Goal: Task Accomplishment & Management: Use online tool/utility

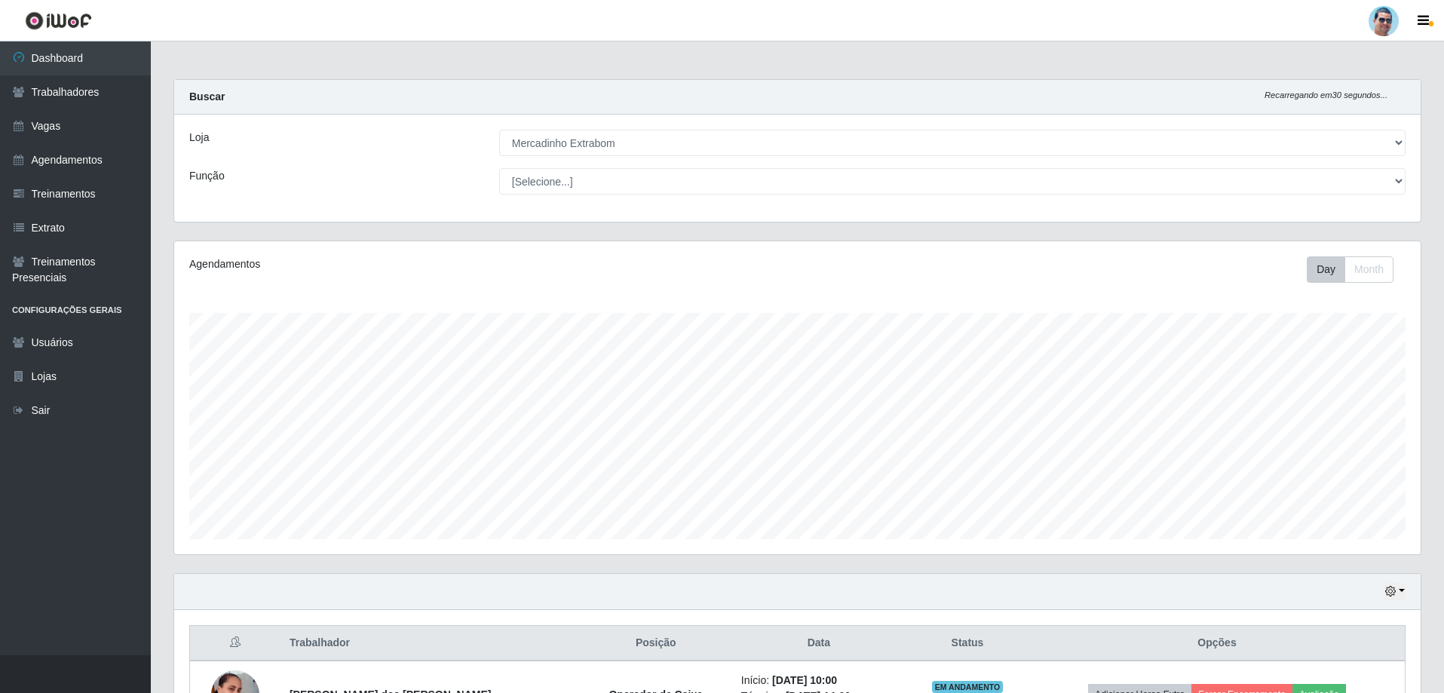
select select "175"
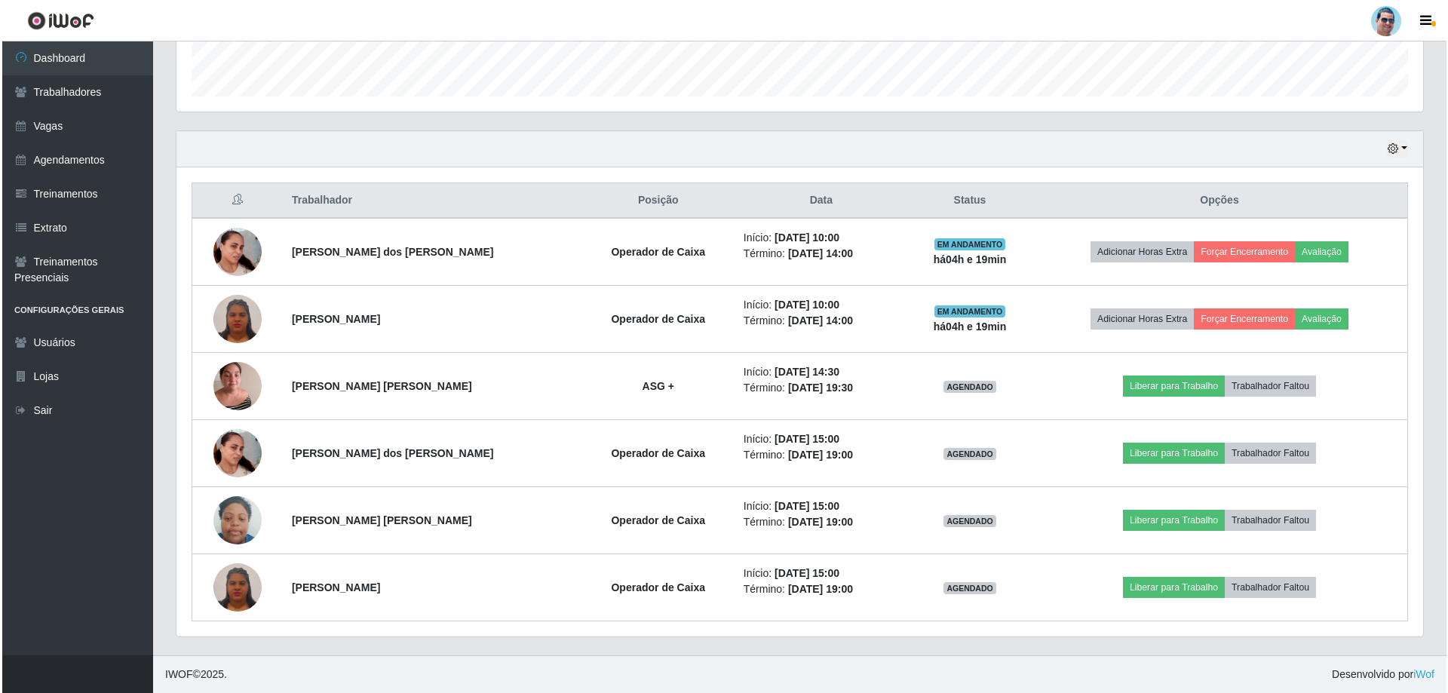
scroll to position [313, 1247]
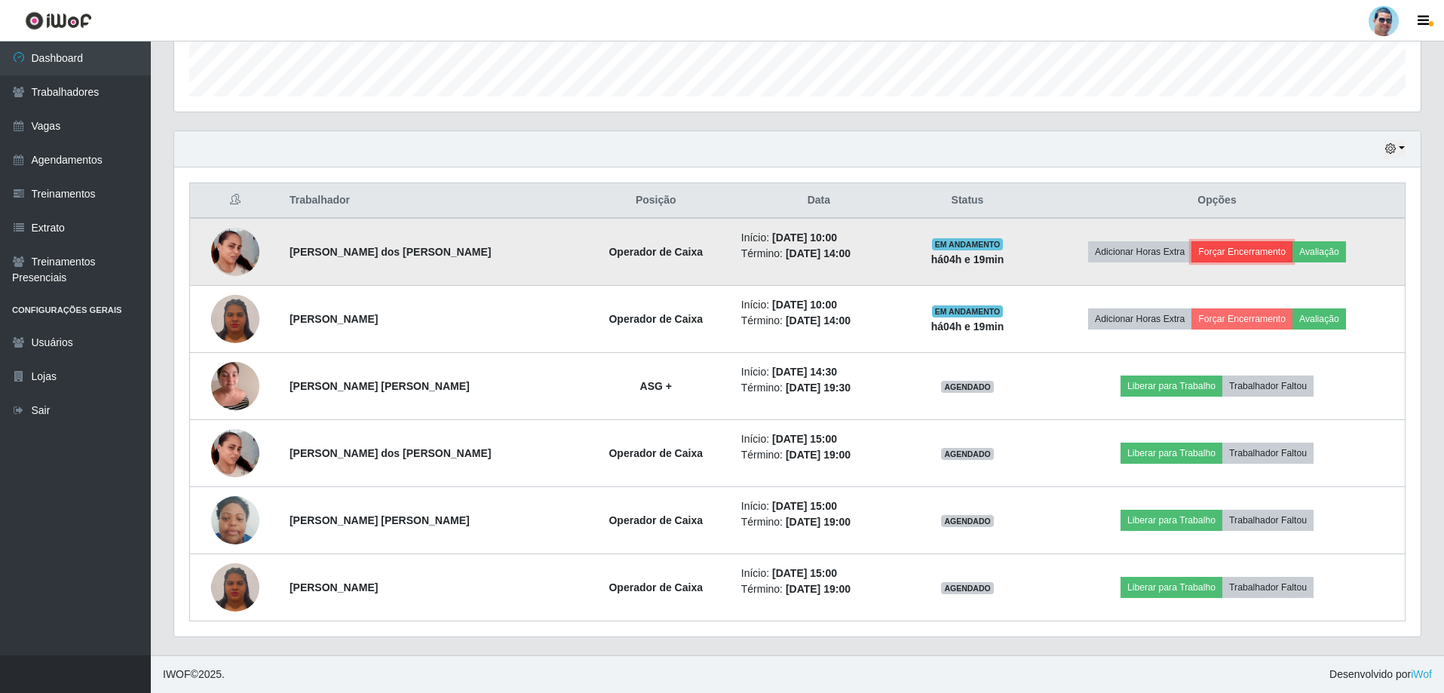
click at [1245, 255] on button "Forçar Encerramento" at bounding box center [1242, 251] width 101 height 21
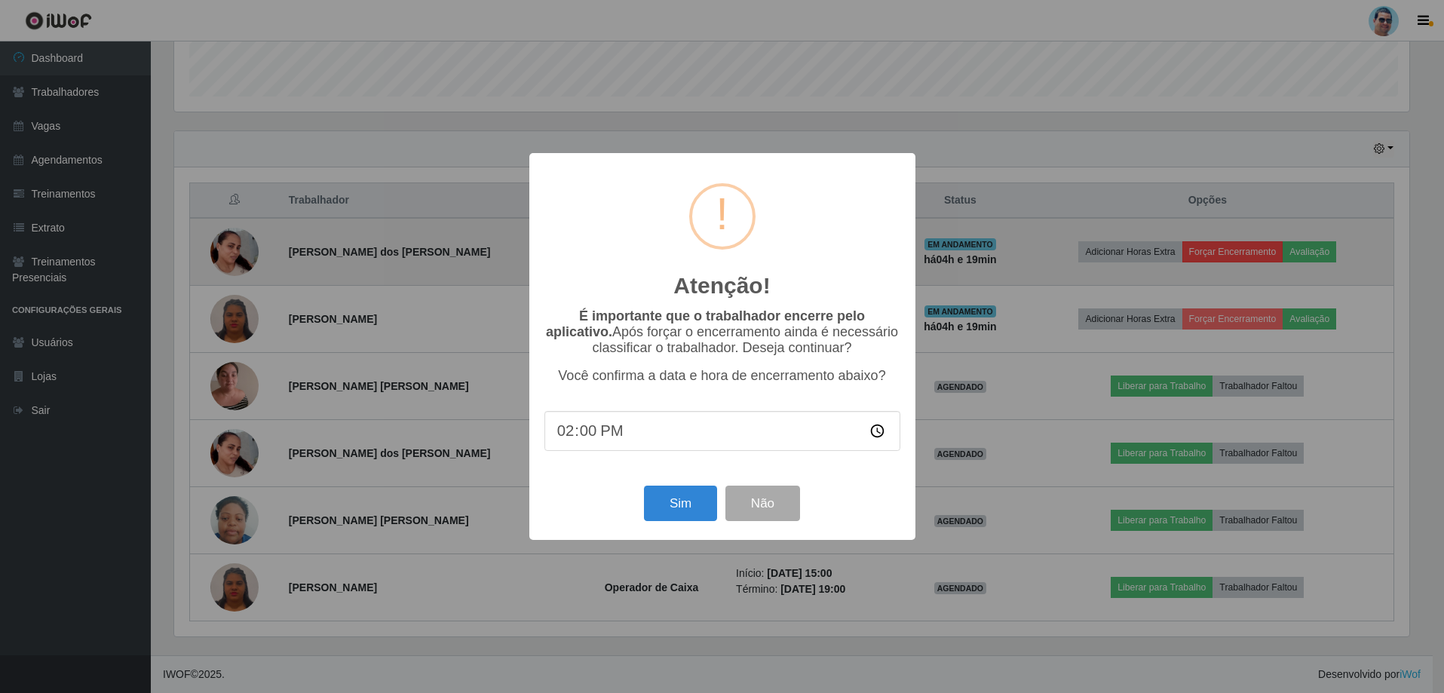
scroll to position [313, 1239]
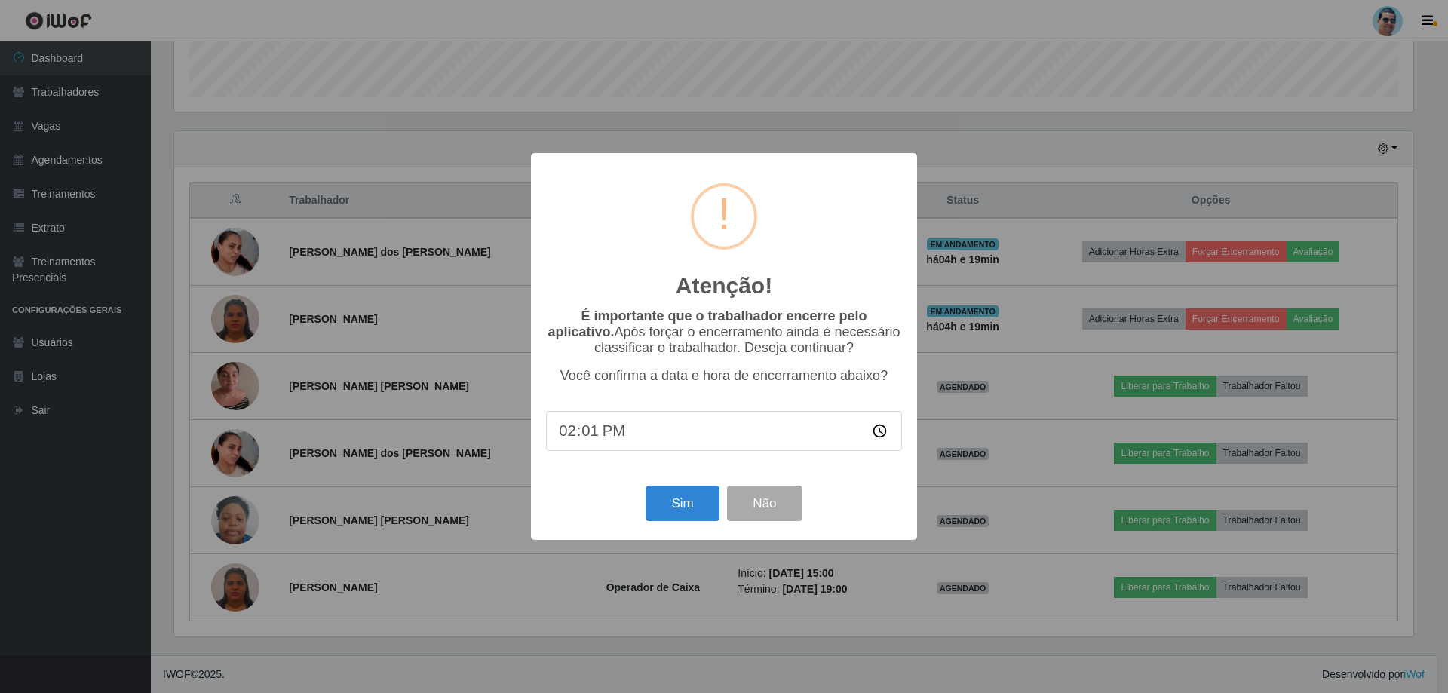
type input "14:14"
click at [670, 510] on button "Sim" at bounding box center [682, 503] width 73 height 35
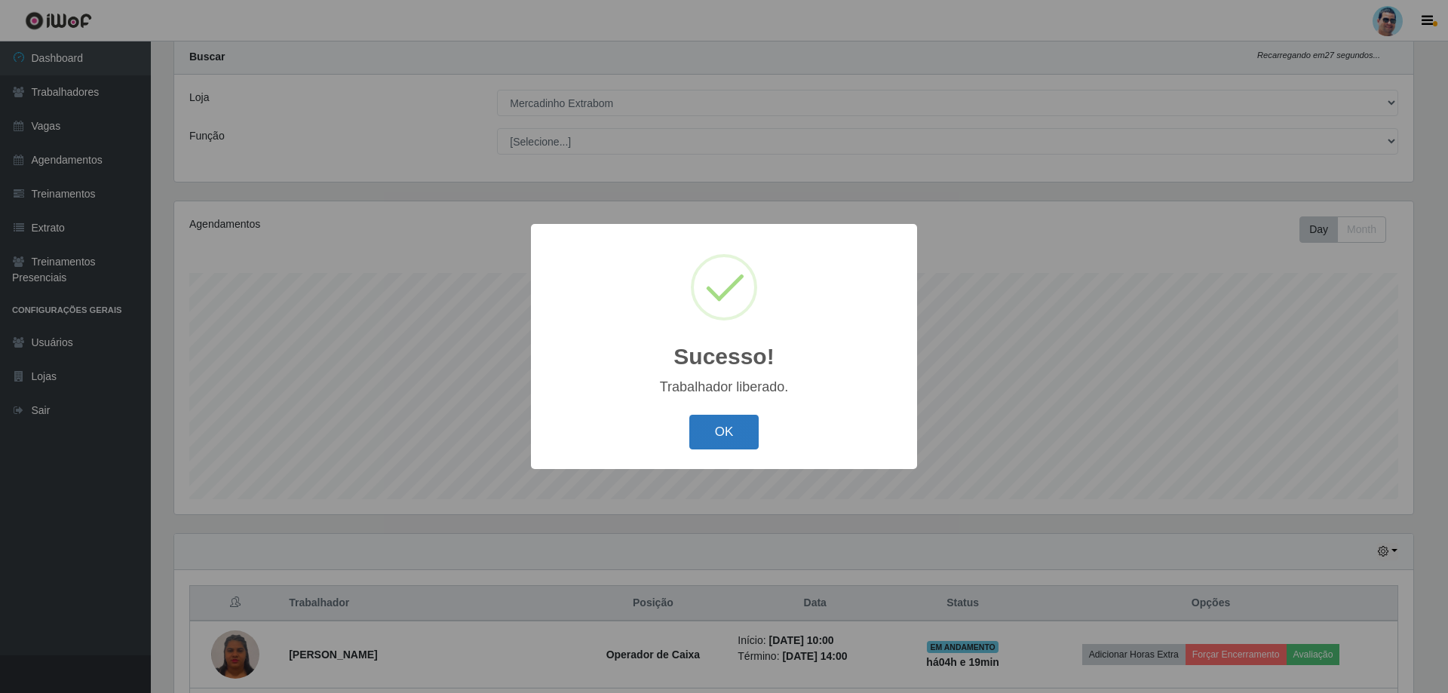
click at [751, 431] on button "OK" at bounding box center [724, 432] width 70 height 35
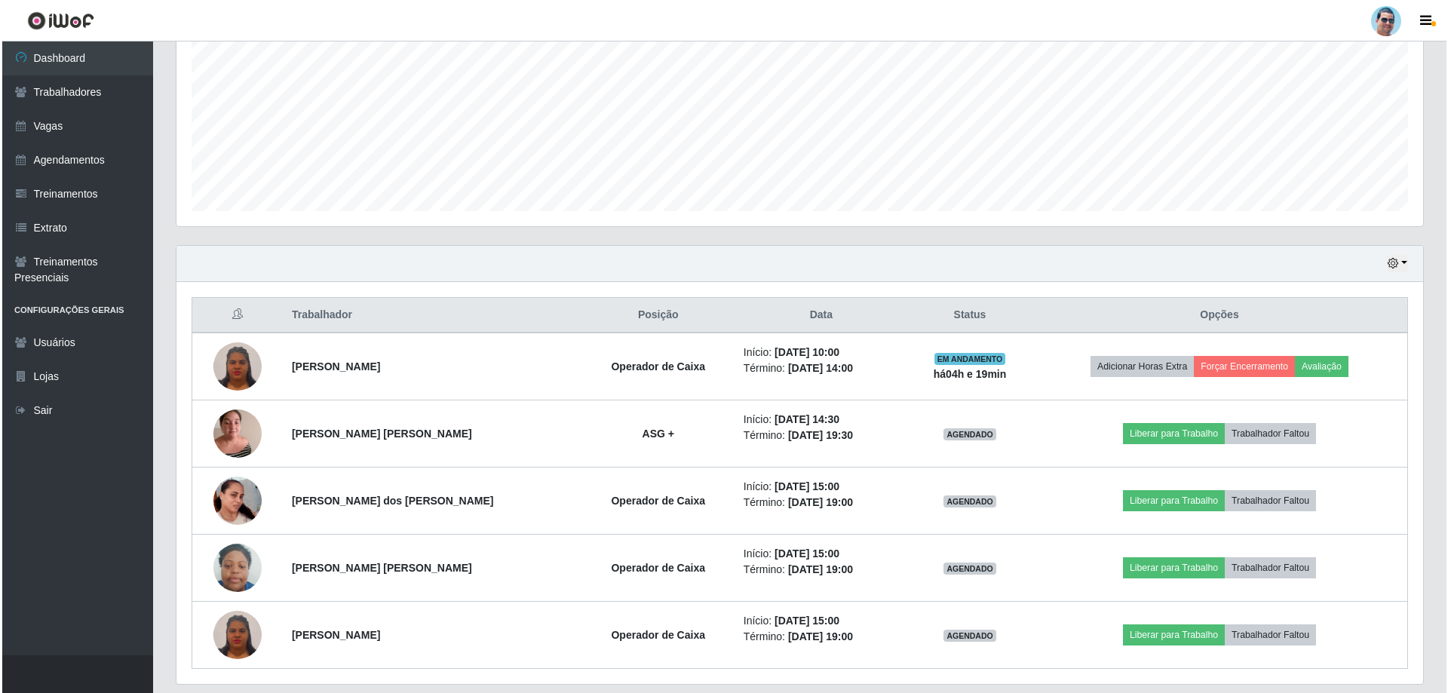
scroll to position [342, 0]
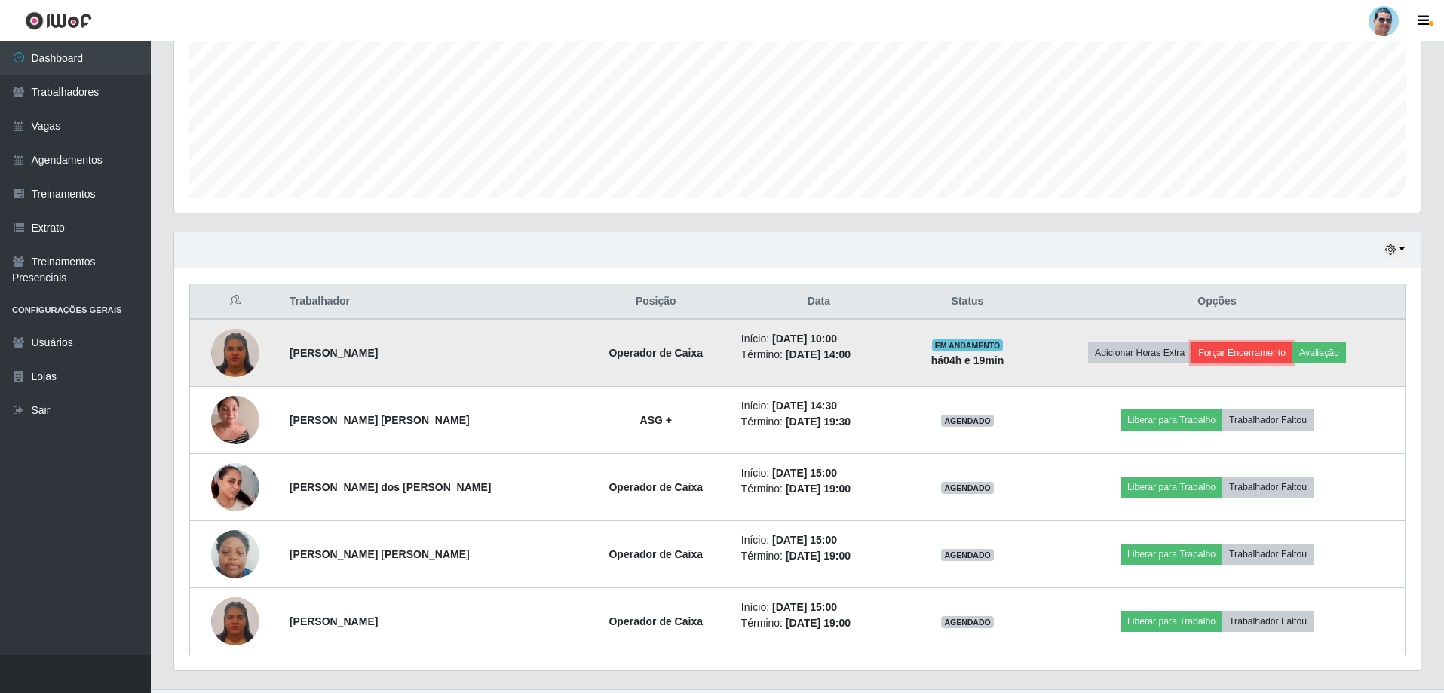
click at [1284, 351] on button "Forçar Encerramento" at bounding box center [1242, 352] width 101 height 21
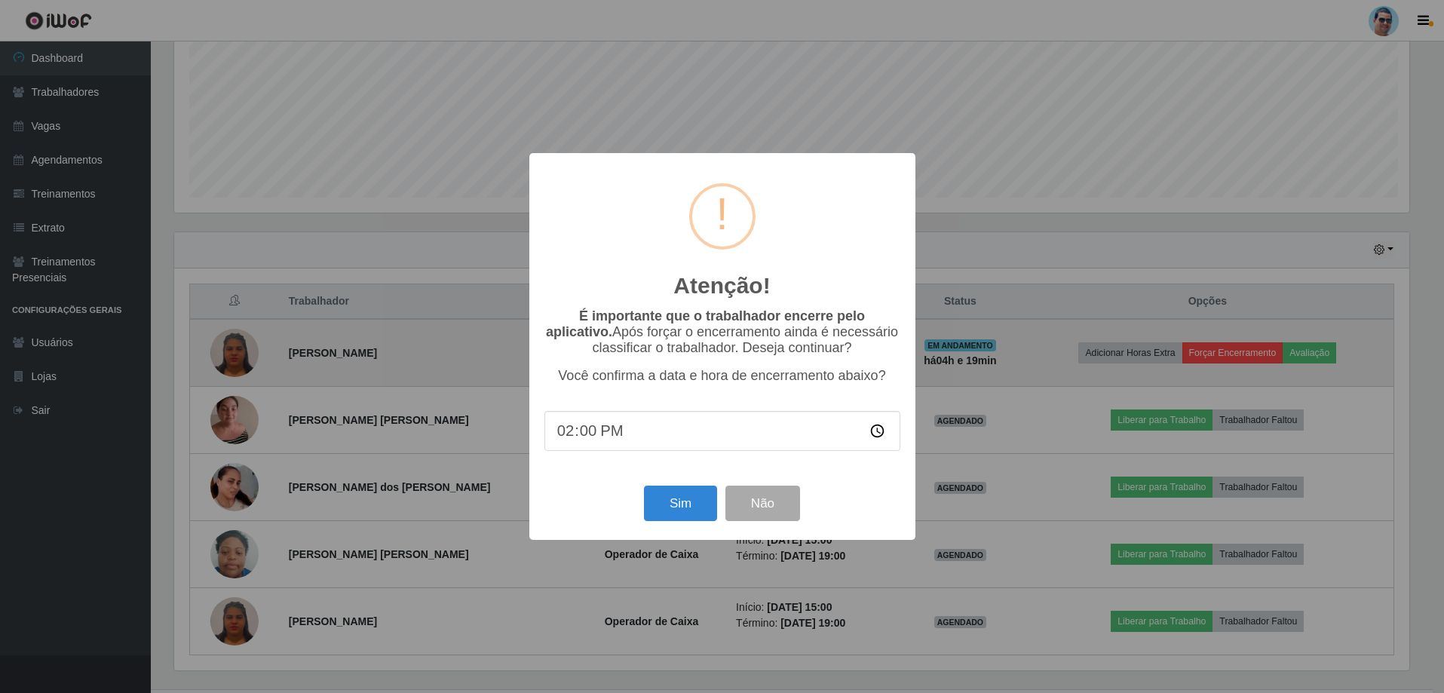
scroll to position [313, 1239]
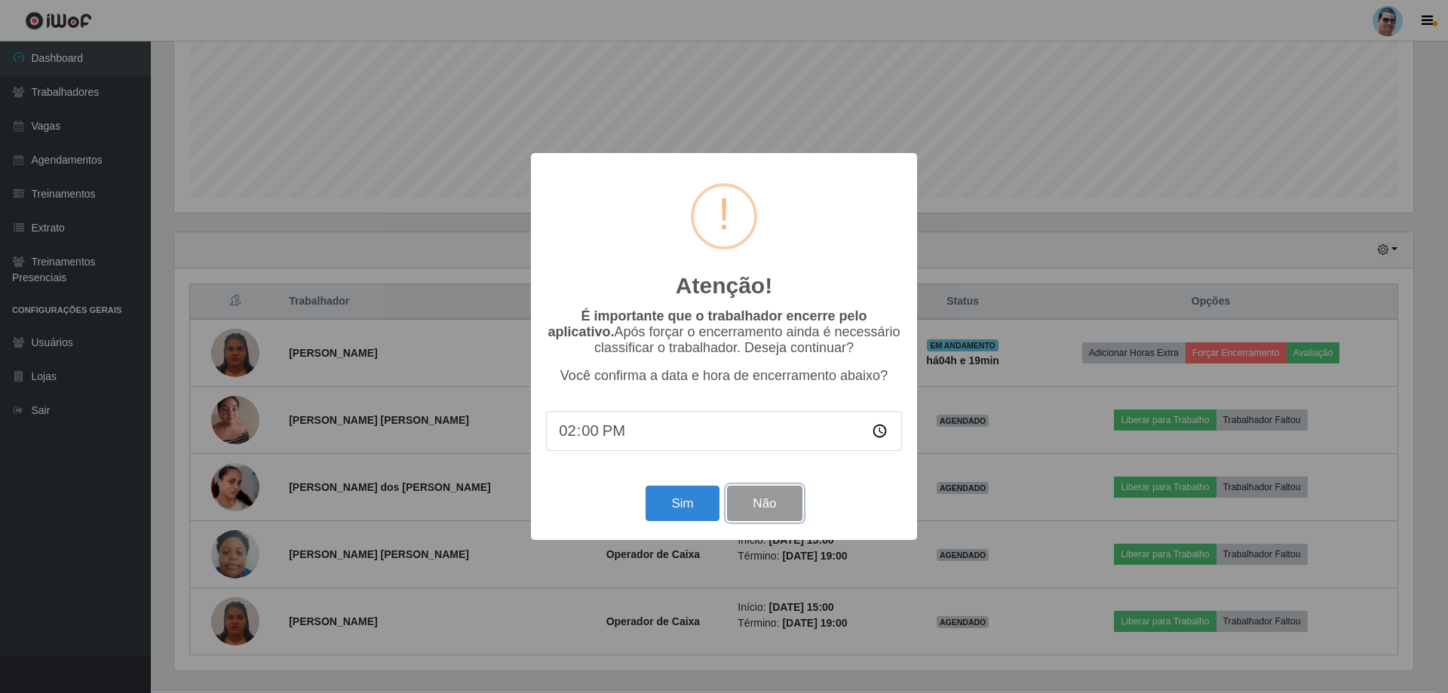
click at [785, 491] on button "Não" at bounding box center [764, 503] width 75 height 35
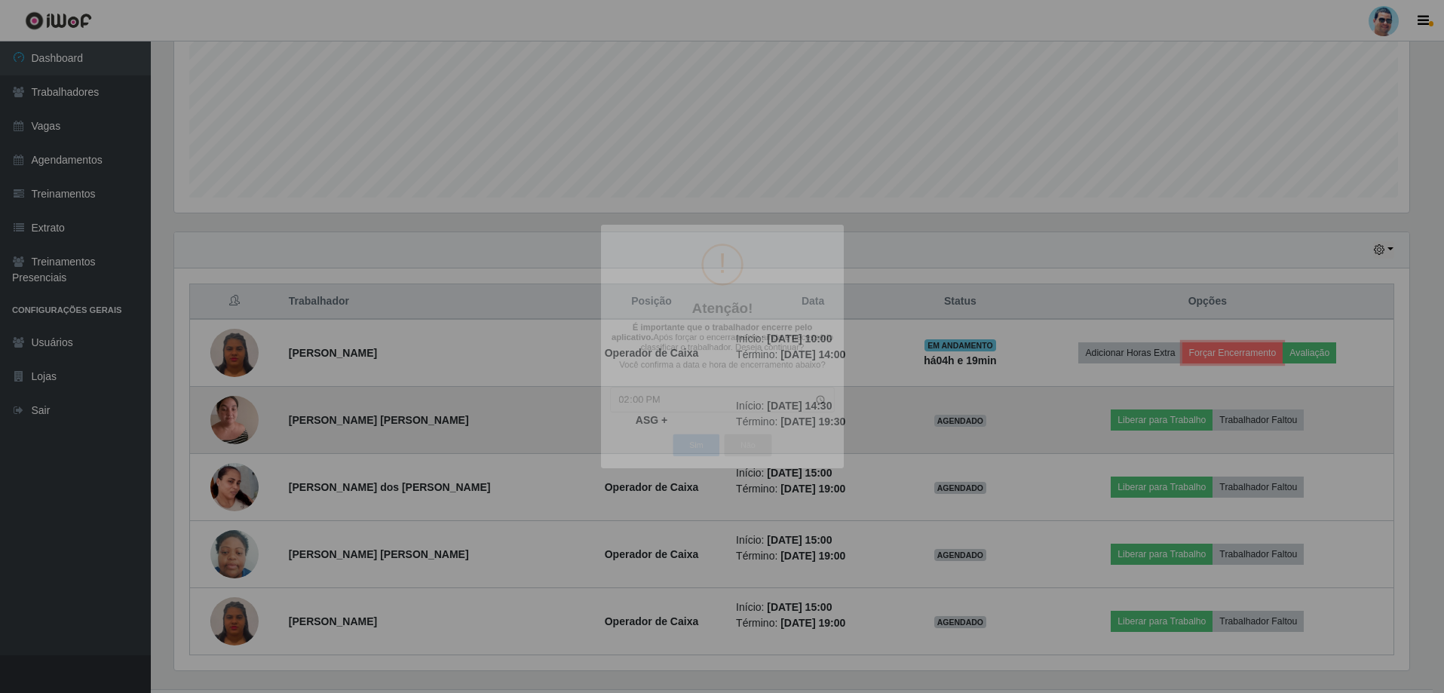
scroll to position [313, 1247]
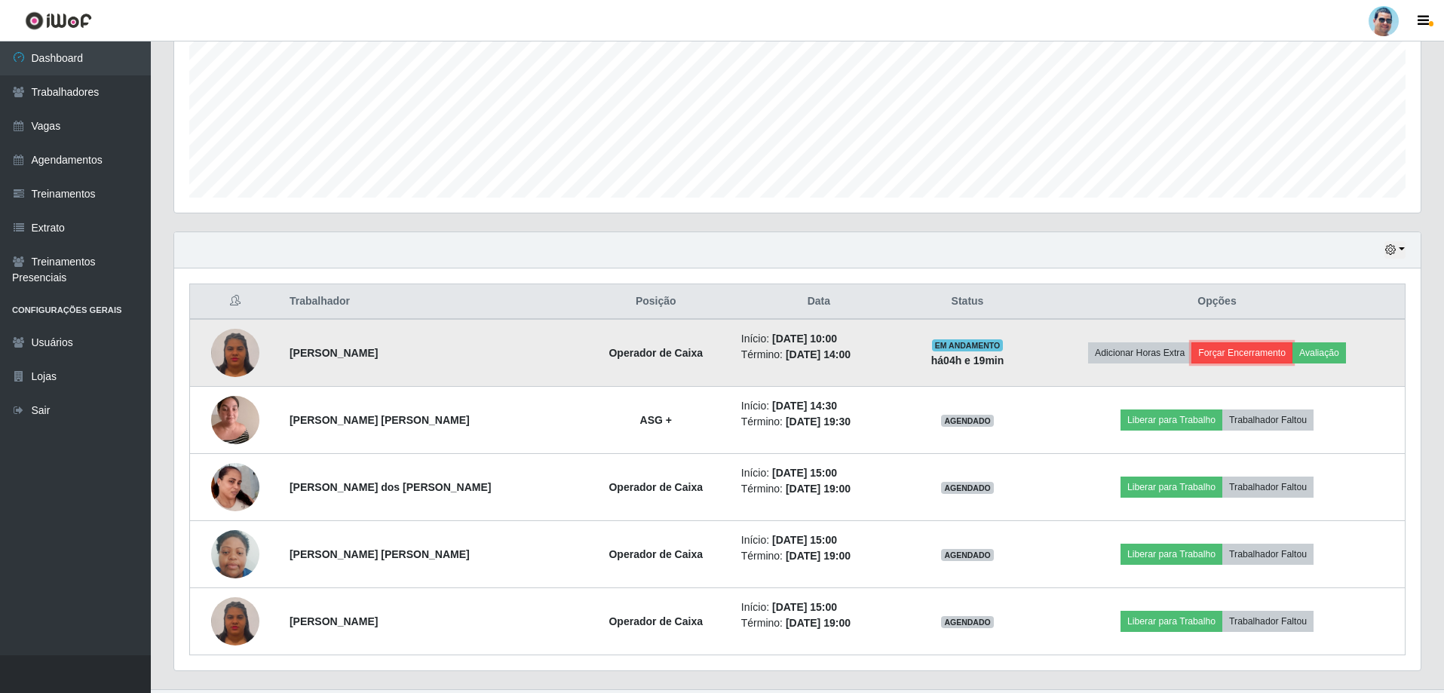
click at [1254, 345] on button "Forçar Encerramento" at bounding box center [1242, 352] width 101 height 21
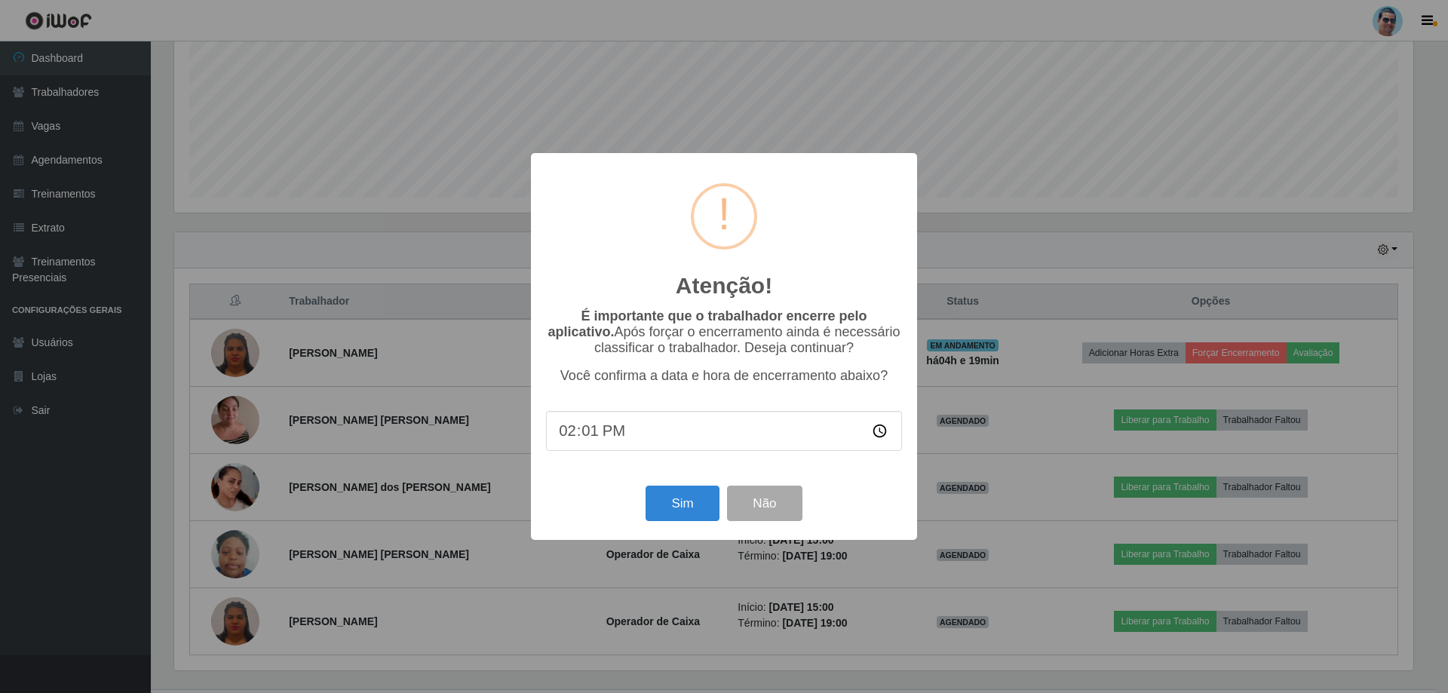
type input "14:16"
click at [668, 499] on button "Sim" at bounding box center [682, 503] width 73 height 35
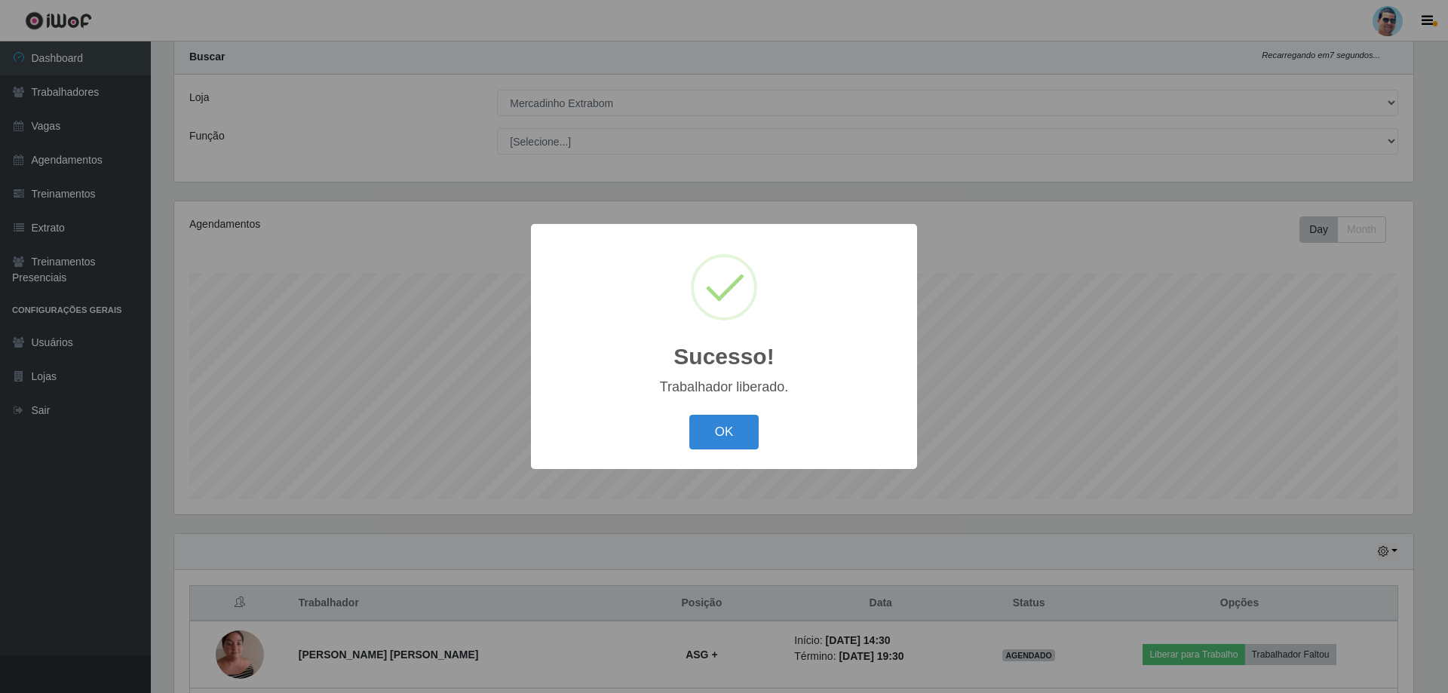
click at [689, 415] on button "OK" at bounding box center [724, 432] width 70 height 35
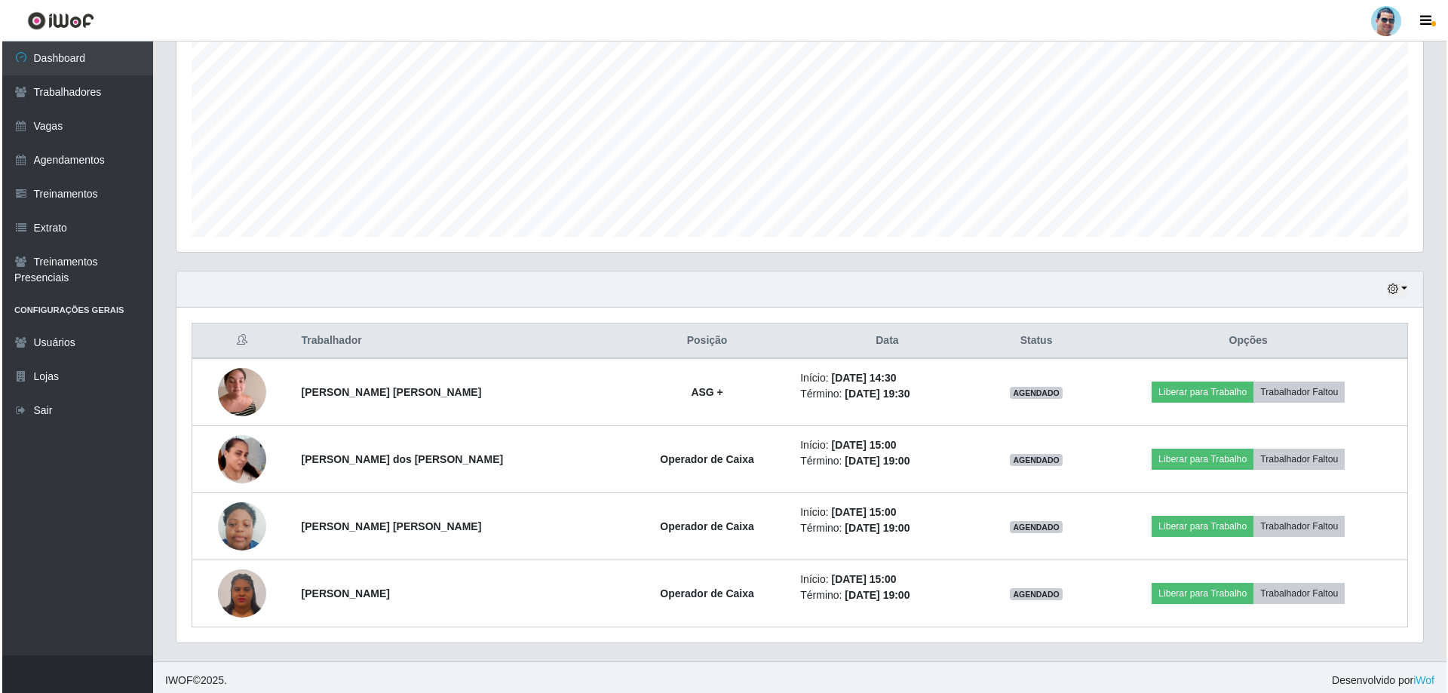
scroll to position [308, 0]
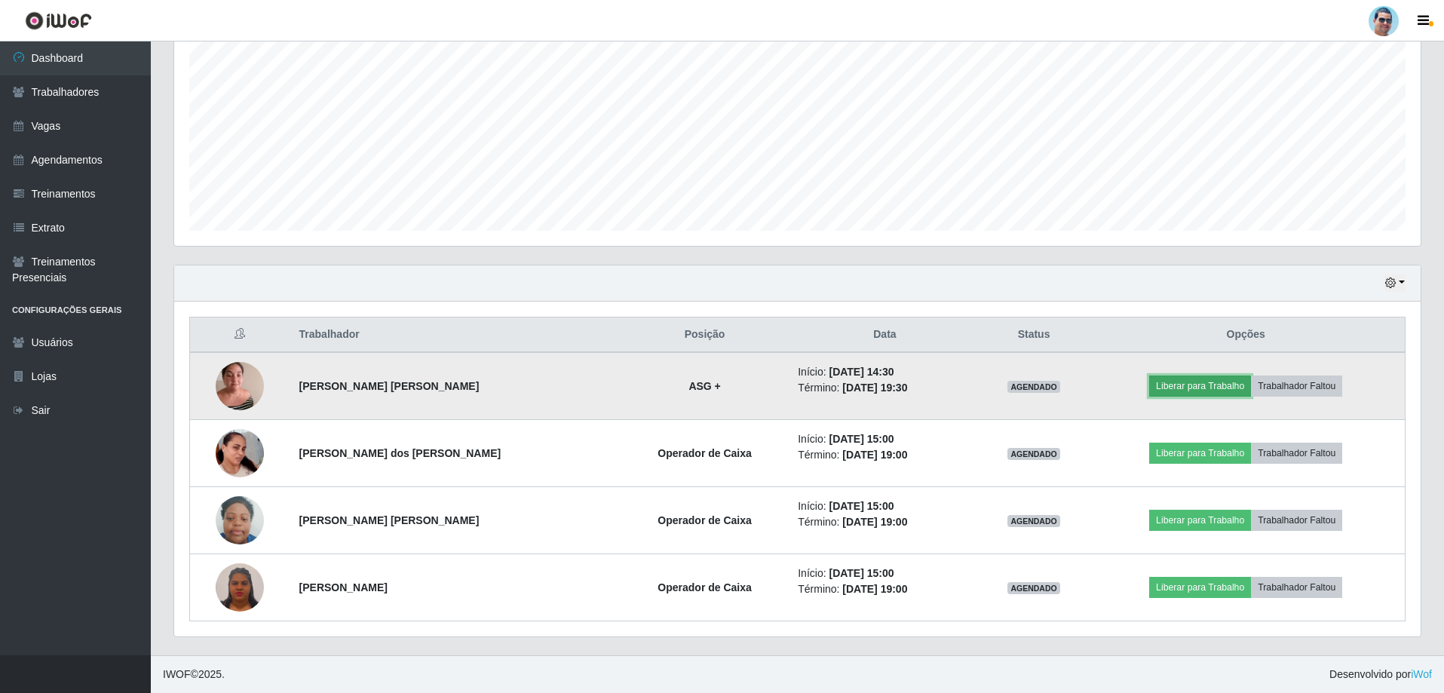
click at [1197, 385] on button "Liberar para Trabalho" at bounding box center [1200, 386] width 102 height 21
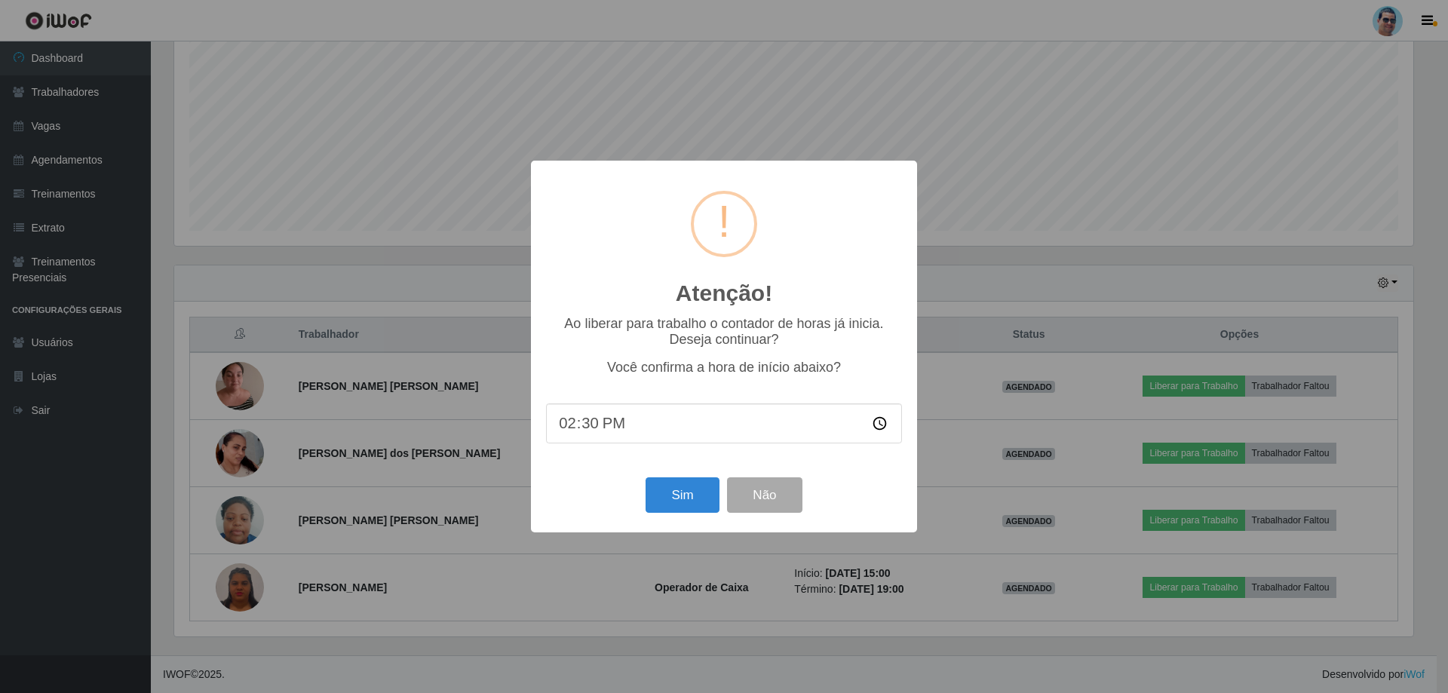
click at [581, 423] on input "14:30" at bounding box center [724, 423] width 356 height 40
type input "14:27"
click at [674, 492] on button "Sim" at bounding box center [682, 494] width 73 height 35
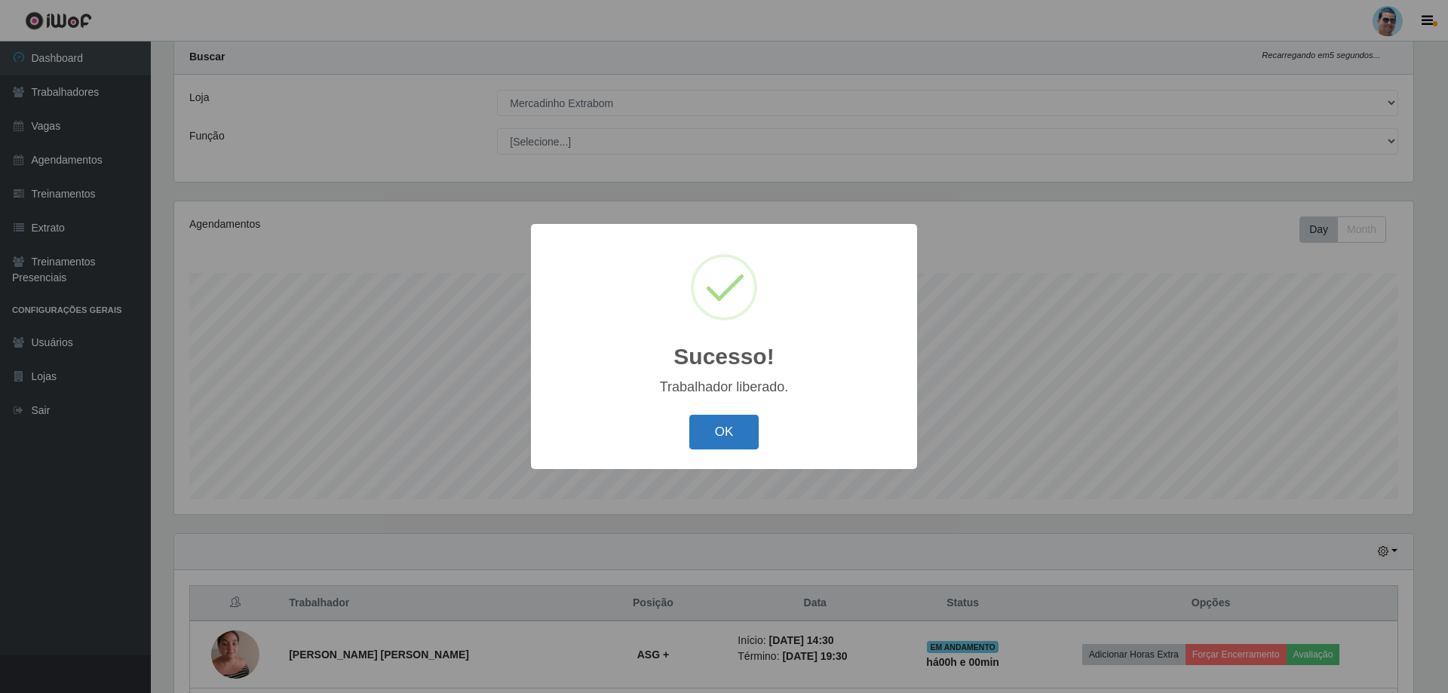
click at [713, 434] on button "OK" at bounding box center [724, 432] width 70 height 35
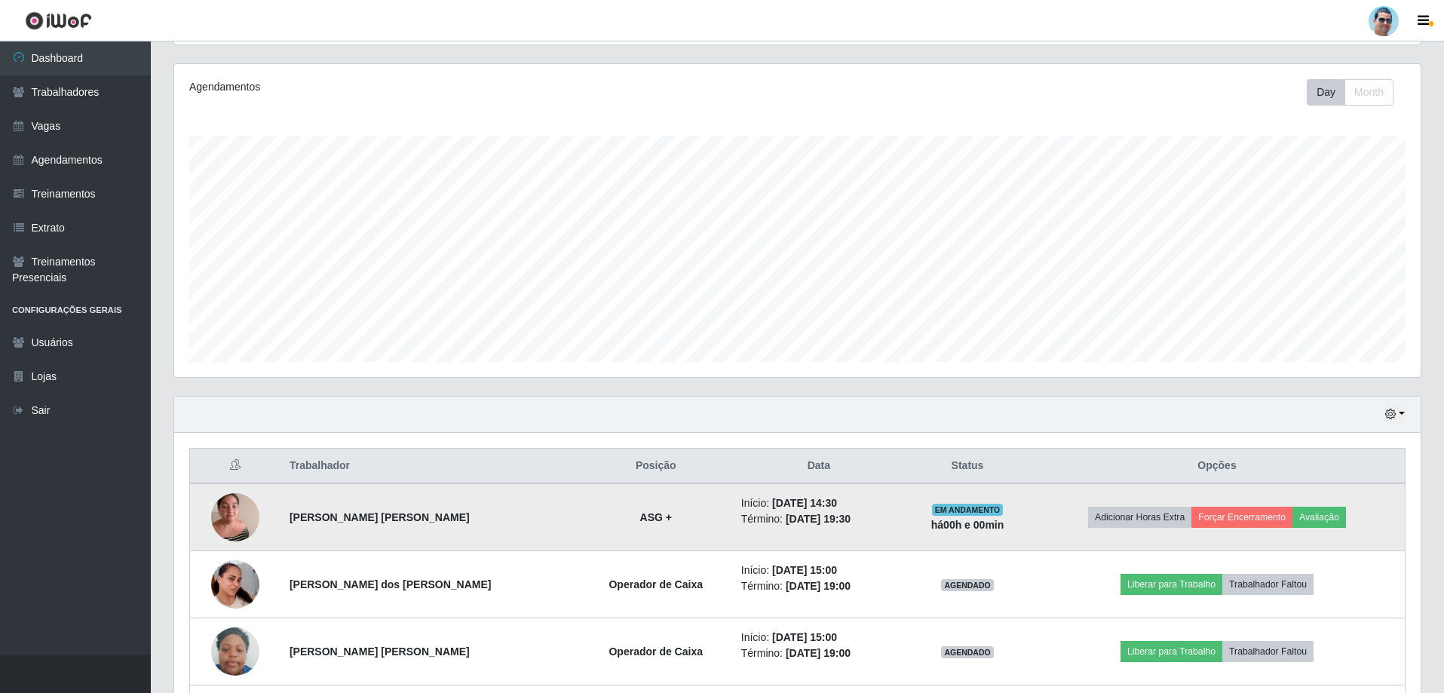
scroll to position [191, 0]
